Goal: Transaction & Acquisition: Purchase product/service

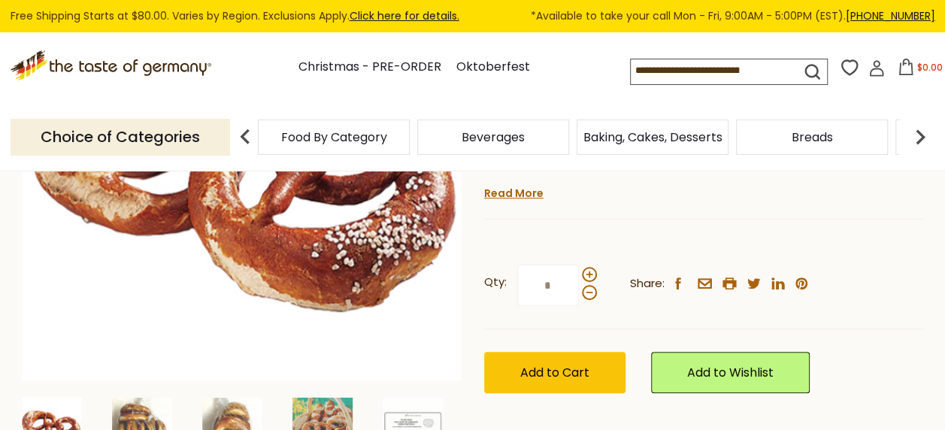
scroll to position [317, 0]
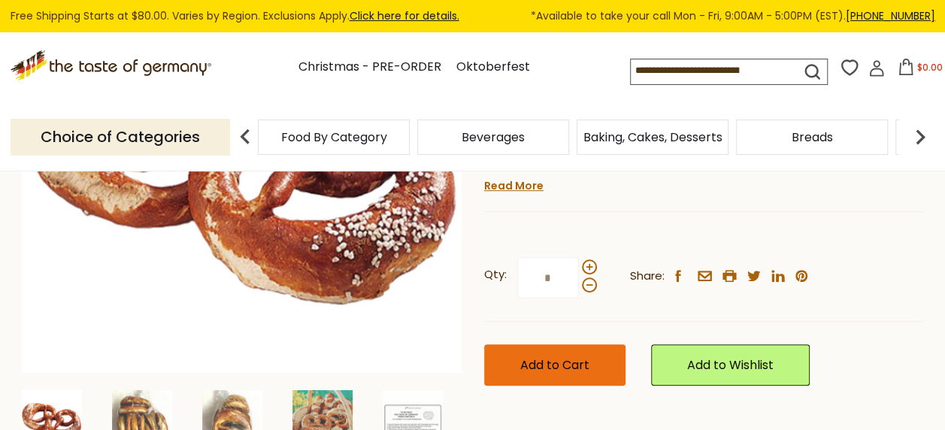
click at [586, 358] on span "Add to Cart" at bounding box center [554, 364] width 69 height 17
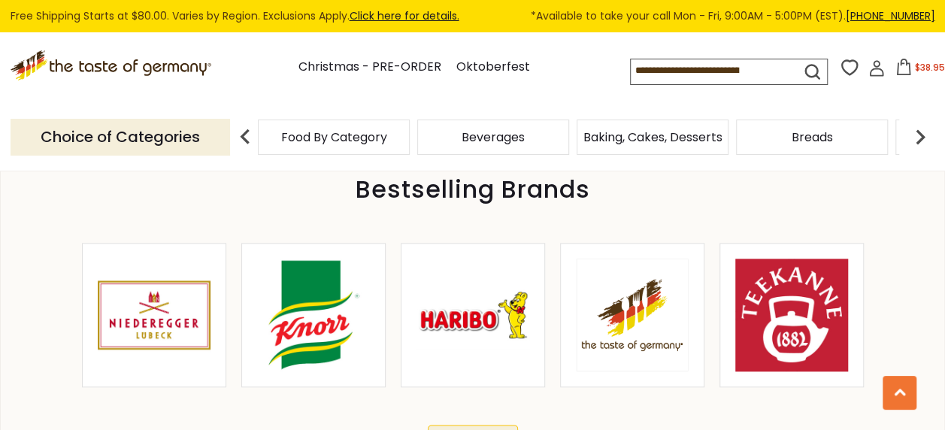
scroll to position [734, 0]
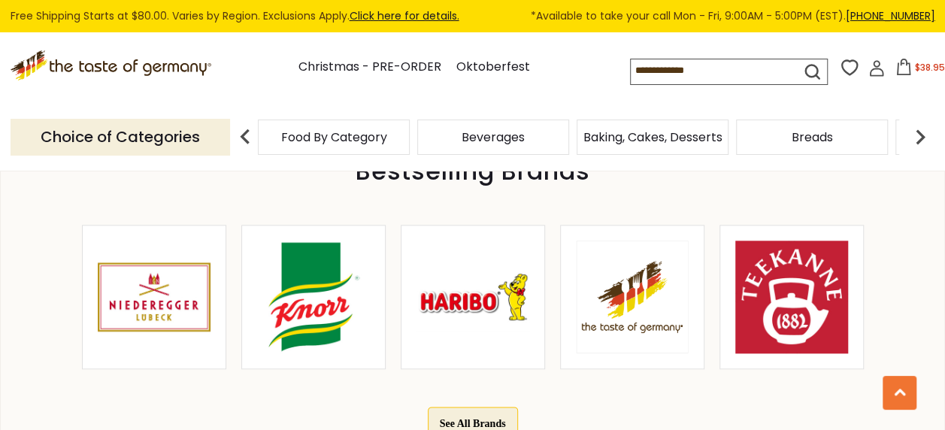
click at [311, 287] on img at bounding box center [313, 297] width 113 height 113
